Goal: Information Seeking & Learning: Learn about a topic

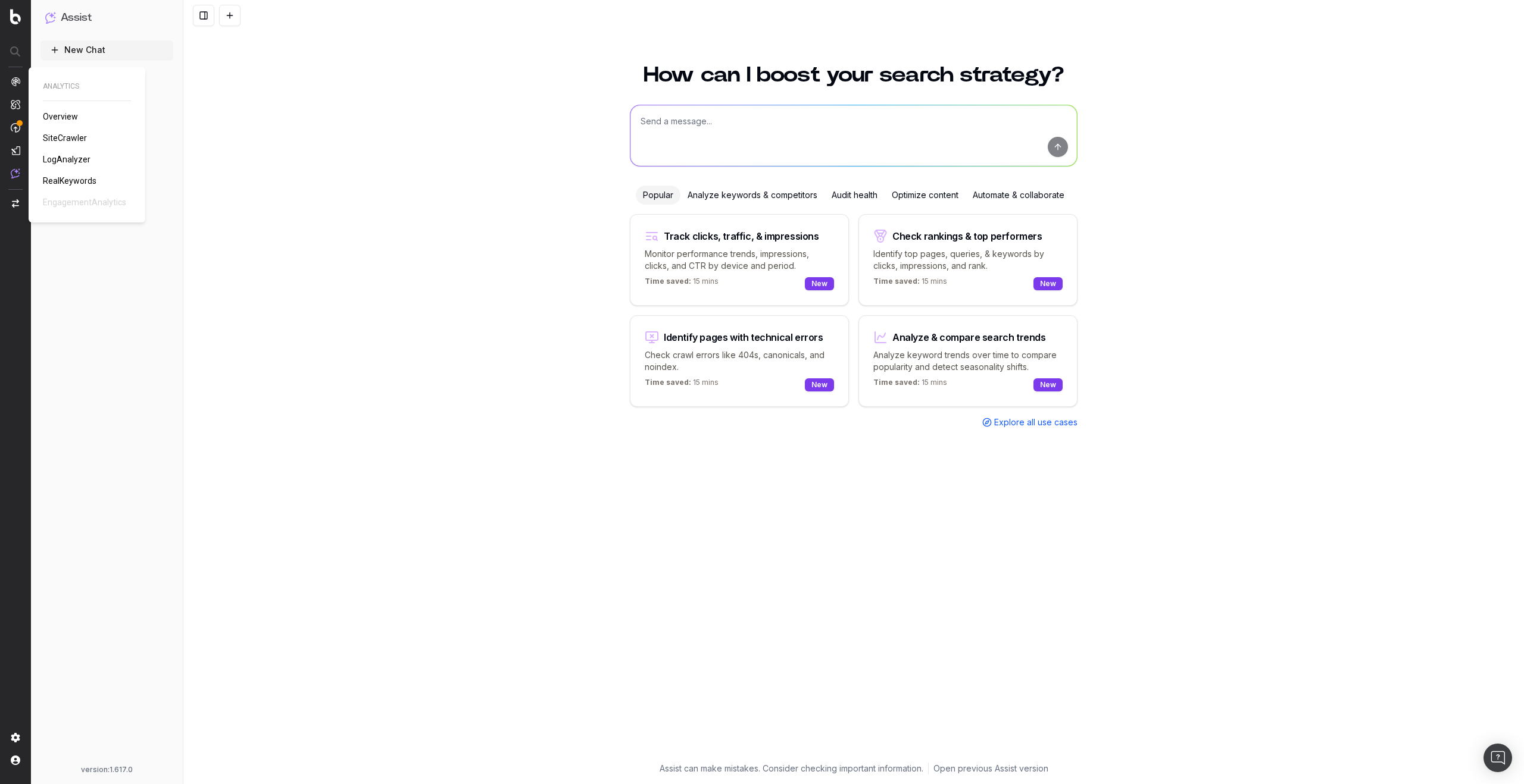
click at [62, 120] on span "Overview" at bounding box center [60, 117] width 35 height 10
click at [103, 74] on link "How to use Assist" at bounding box center [106, 73] width 132 height 19
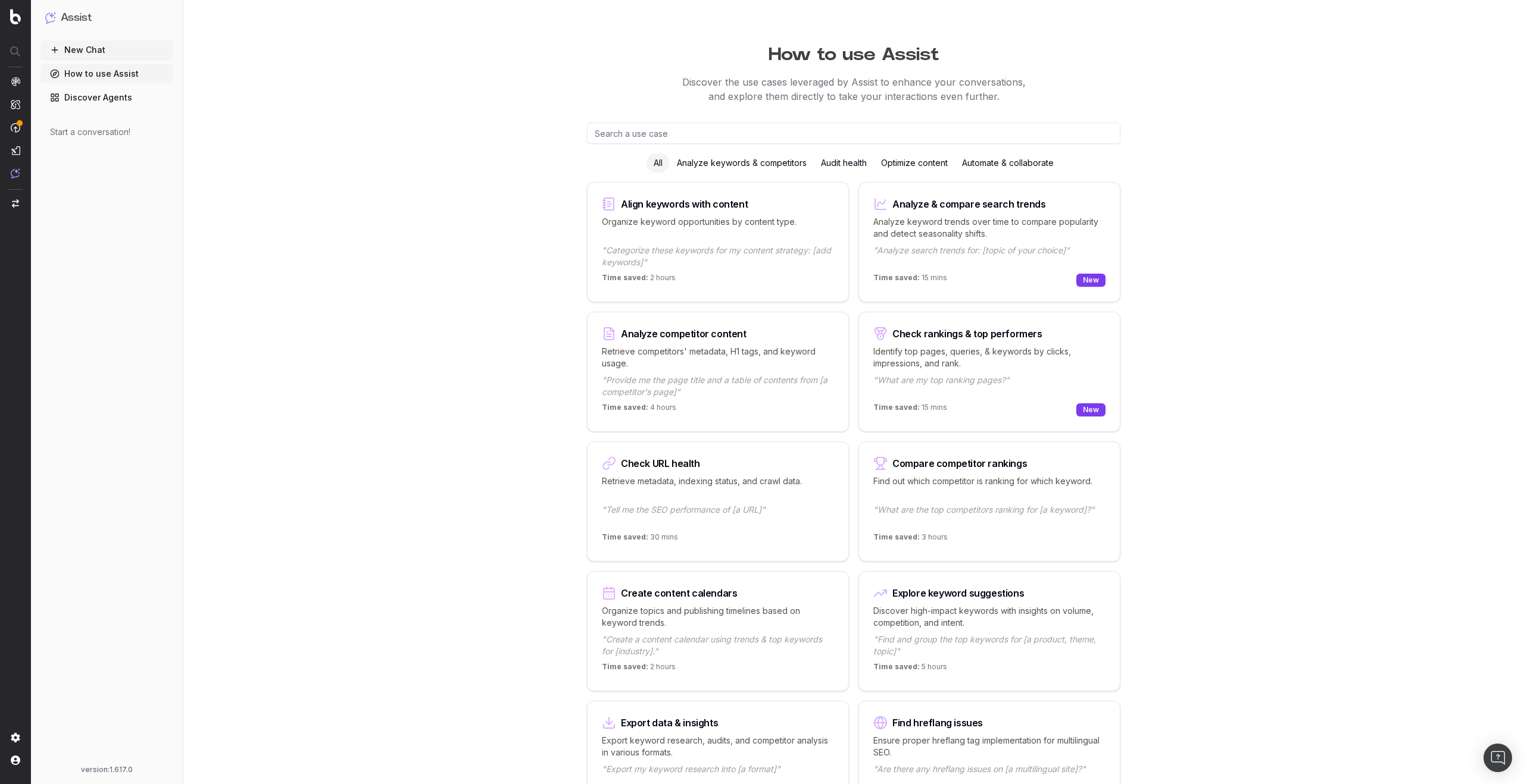
click at [109, 94] on link "Discover Agents" at bounding box center [106, 97] width 132 height 19
